Goal: Navigation & Orientation: Understand site structure

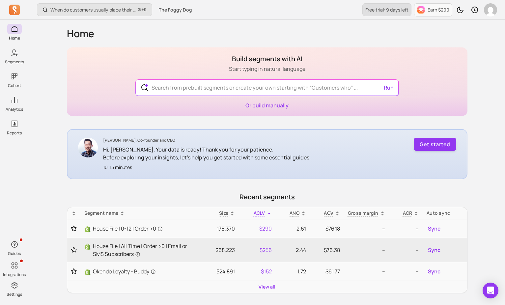
click at [398, 10] on p "Free trial: 9 days left" at bounding box center [386, 10] width 43 height 7
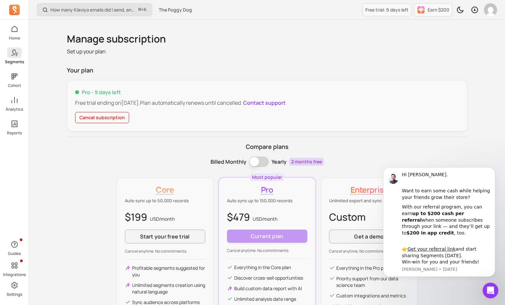
click at [17, 62] on p "Segments" at bounding box center [14, 61] width 19 height 5
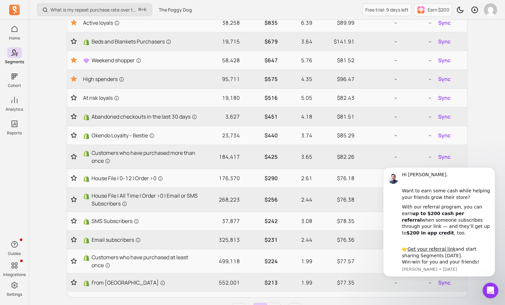
scroll to position [340, 0]
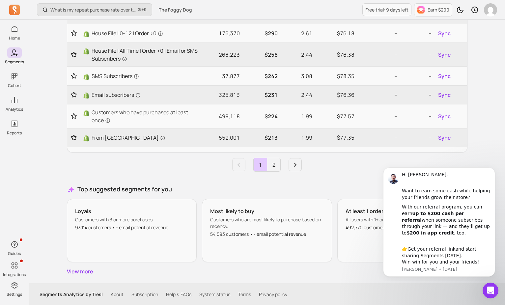
click at [271, 171] on link "2" at bounding box center [273, 164] width 13 height 13
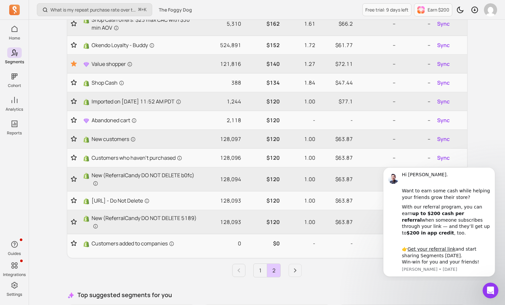
scroll to position [215, 0]
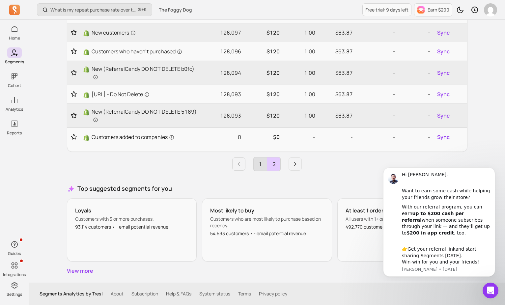
click at [259, 168] on link "1" at bounding box center [259, 163] width 13 height 13
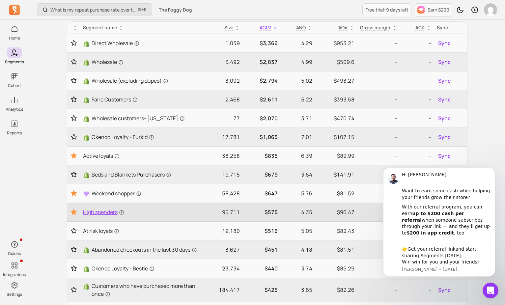
scroll to position [0, 0]
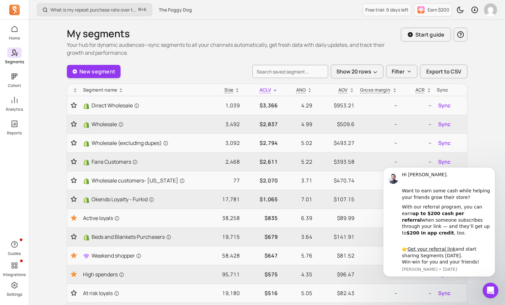
click at [25, 113] on div "Home Segments Cohort Analytics Reports" at bounding box center [14, 80] width 29 height 112
click at [9, 105] on link "Analytics" at bounding box center [14, 103] width 29 height 17
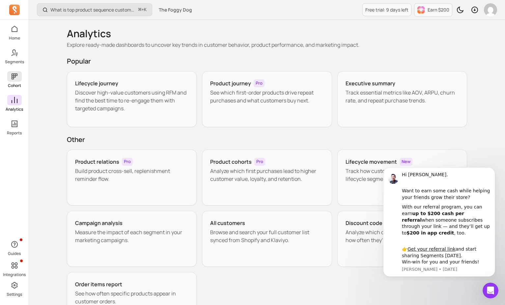
click at [14, 84] on p "Cohort" at bounding box center [14, 85] width 13 height 5
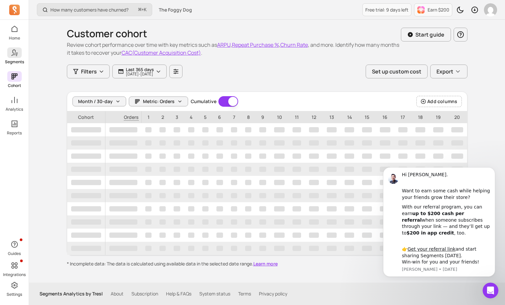
click at [15, 50] on icon at bounding box center [13, 52] width 5 height 7
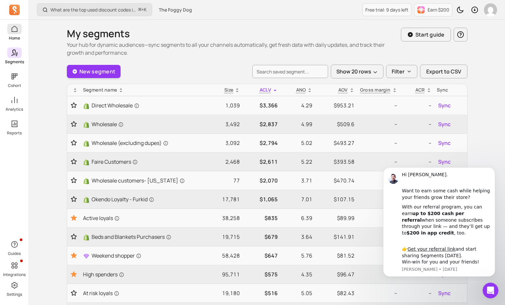
click at [14, 37] on p "Home" at bounding box center [14, 38] width 11 height 5
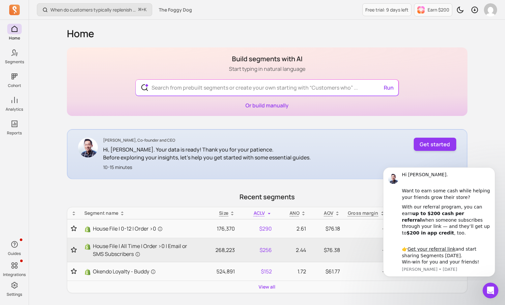
scroll to position [35, 0]
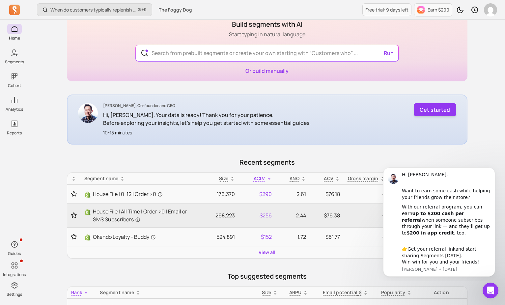
click at [61, 180] on div "Home Build segments with AI Start typing in natural language Run Or build manua…" at bounding box center [266, 289] width 421 height 608
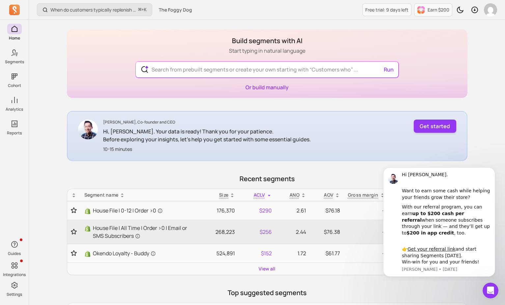
scroll to position [0, 0]
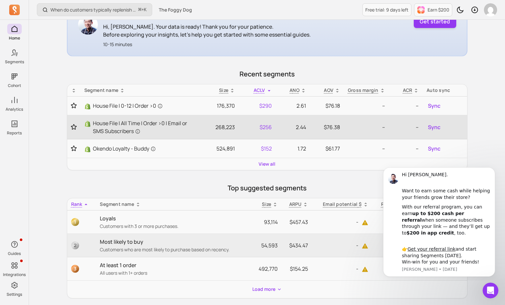
scroll to position [125, 0]
